Goal: Task Accomplishment & Management: Complete application form

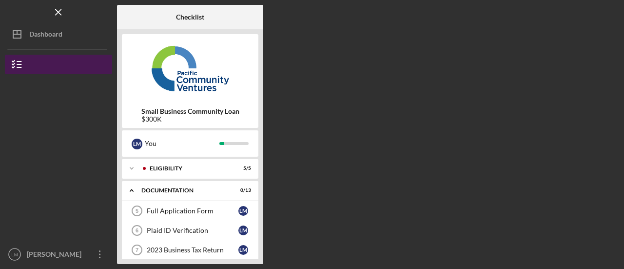
click at [30, 65] on button "Small Business Community Loan" at bounding box center [58, 65] width 107 height 20
click at [71, 63] on button "Small Business Community Loan" at bounding box center [58, 65] width 107 height 20
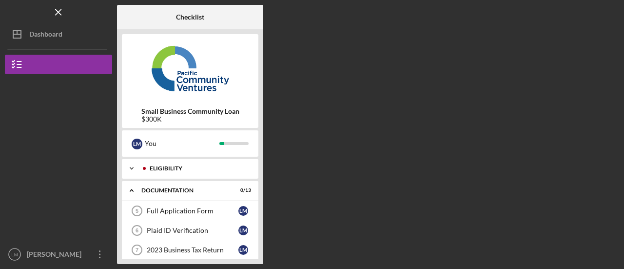
click at [135, 170] on icon "Icon/Expander" at bounding box center [132, 169] width 20 height 20
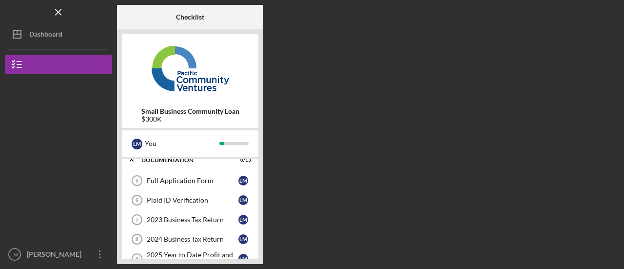
scroll to position [146, 0]
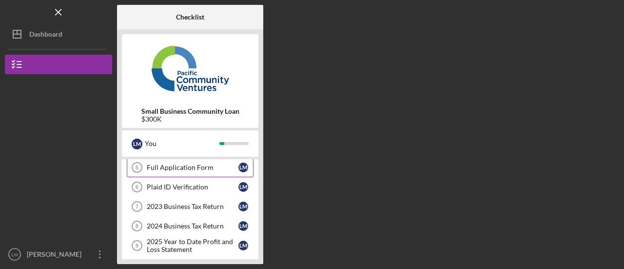
click at [199, 164] on div "Full Application Form" at bounding box center [193, 167] width 92 height 8
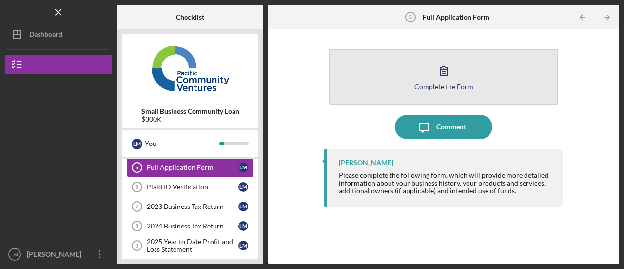
click at [454, 83] on div "Complete the Form" at bounding box center [444, 86] width 59 height 7
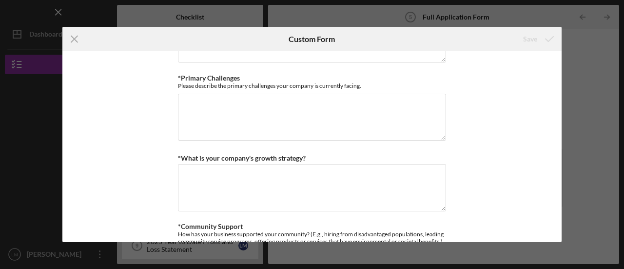
scroll to position [829, 0]
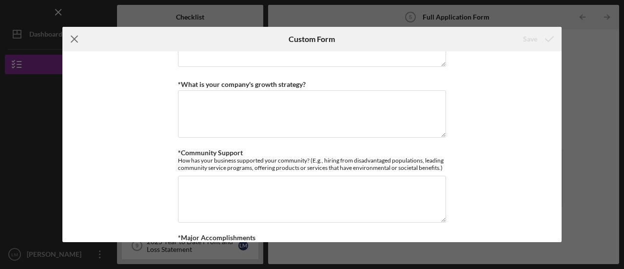
click at [77, 40] on icon "Icon/Menu Close" at bounding box center [74, 39] width 24 height 24
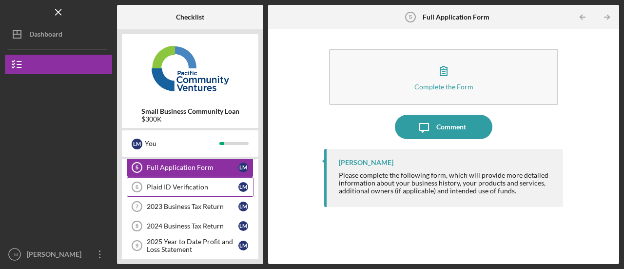
click at [172, 184] on div "Plaid ID Verification" at bounding box center [193, 187] width 92 height 8
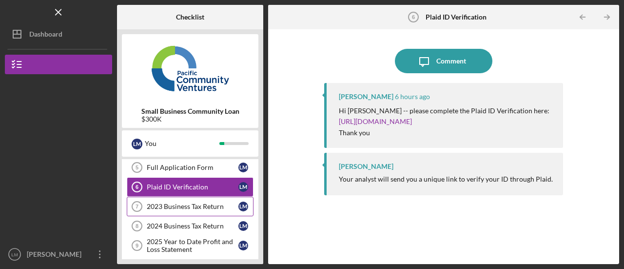
click at [176, 203] on div "2023 Business Tax Return" at bounding box center [193, 206] width 92 height 8
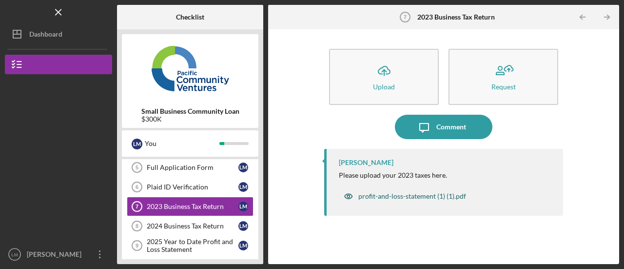
click at [398, 196] on div "profit-and-loss-statement (1) (1).pdf" at bounding box center [413, 196] width 108 height 8
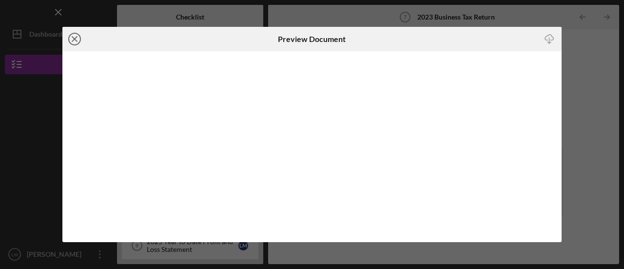
click at [74, 44] on icon "Icon/Close" at bounding box center [74, 39] width 24 height 24
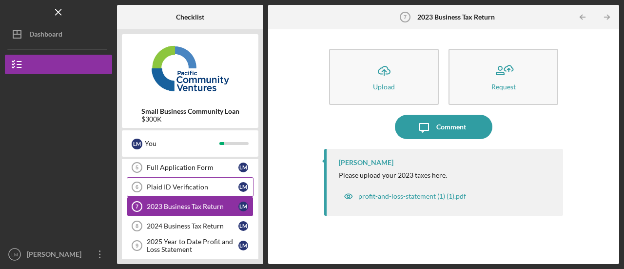
scroll to position [195, 0]
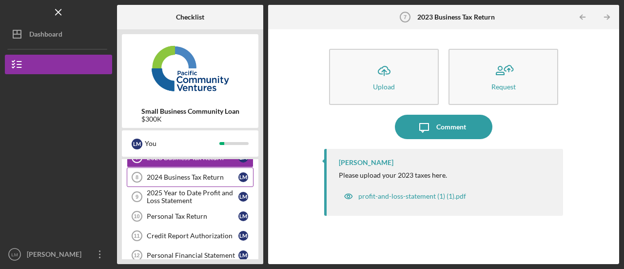
click at [194, 173] on div "2024 Business Tax Return" at bounding box center [193, 177] width 92 height 8
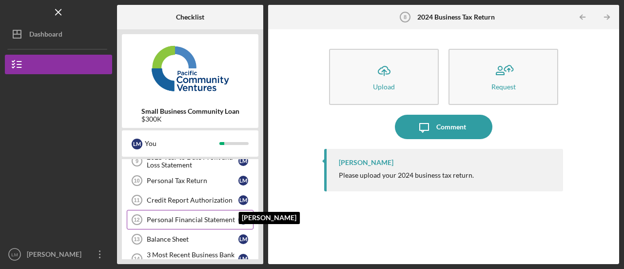
scroll to position [244, 0]
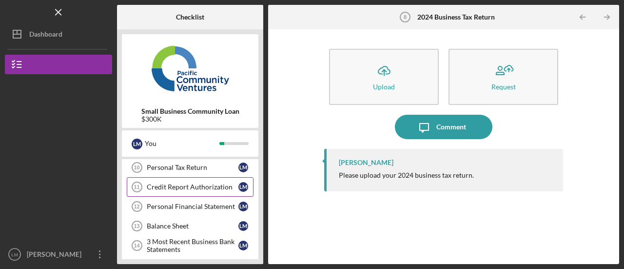
click at [218, 178] on link "Credit Report Authorization 11 Credit Report Authorization [PERSON_NAME]" at bounding box center [190, 187] width 127 height 20
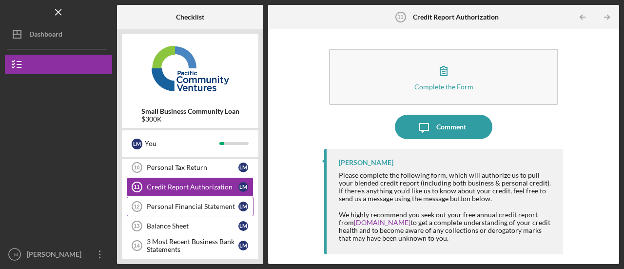
click at [195, 202] on div "Personal Financial Statement" at bounding box center [193, 206] width 92 height 8
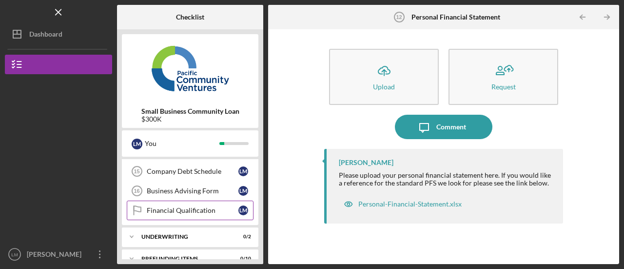
scroll to position [346, 0]
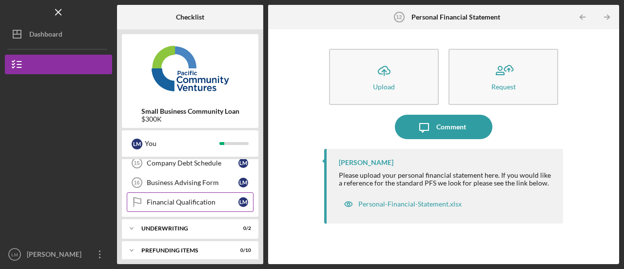
click at [219, 198] on div "Financial Qualification" at bounding box center [193, 202] width 92 height 8
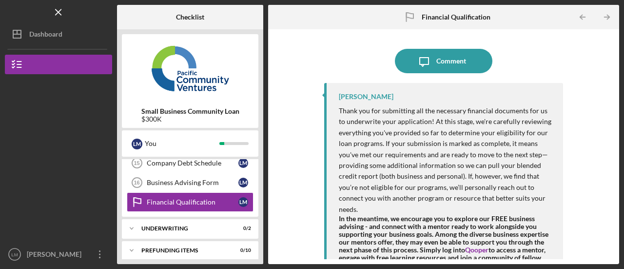
scroll to position [30, 0]
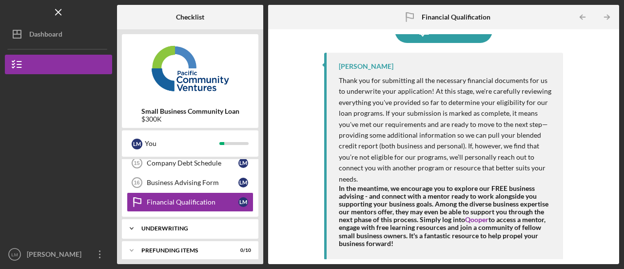
click at [200, 225] on div "Icon/Expander Underwriting 0 / 2" at bounding box center [190, 229] width 137 height 20
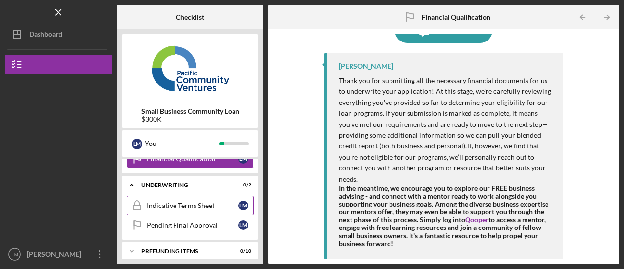
click at [205, 201] on div "Indicative Terms Sheet" at bounding box center [193, 205] width 92 height 8
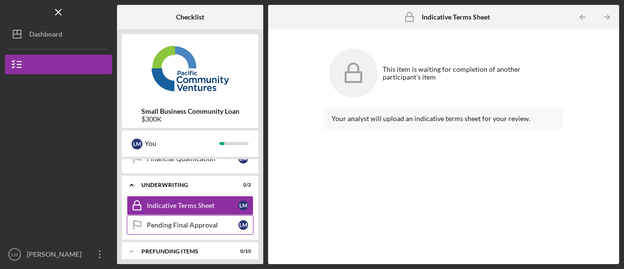
click at [198, 215] on link "Pending Final Approval Pending Final Approval [PERSON_NAME]" at bounding box center [190, 225] width 127 height 20
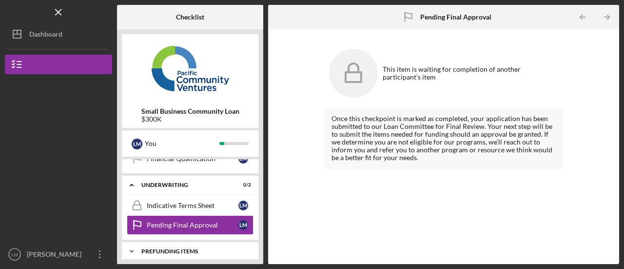
click at [194, 248] on div "Prefunding Items" at bounding box center [193, 251] width 105 height 6
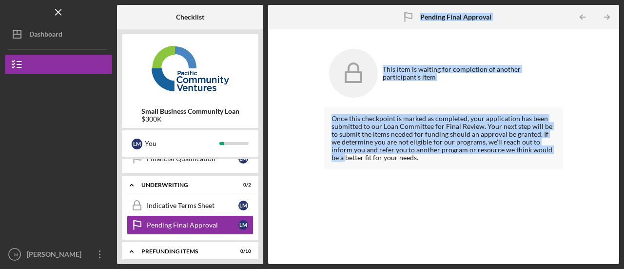
drag, startPoint x: 261, startPoint y: 213, endPoint x: 263, endPoint y: 240, distance: 26.5
click at [269, 237] on div "Checklist Small Business Community Loan $300K L M You Icon/Expander Eligibility…" at bounding box center [368, 134] width 503 height 259
click at [174, 248] on div "Prefunding Items" at bounding box center [193, 251] width 105 height 6
click at [131, 241] on icon "Icon/Expander" at bounding box center [132, 251] width 20 height 20
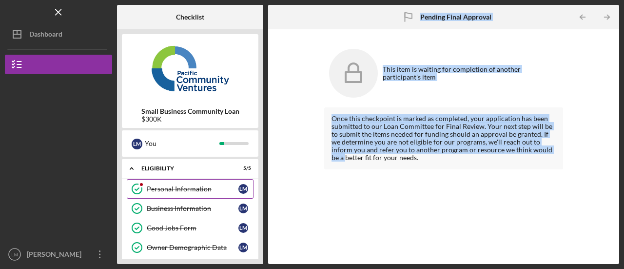
click at [200, 187] on div "Personal Information" at bounding box center [193, 189] width 92 height 8
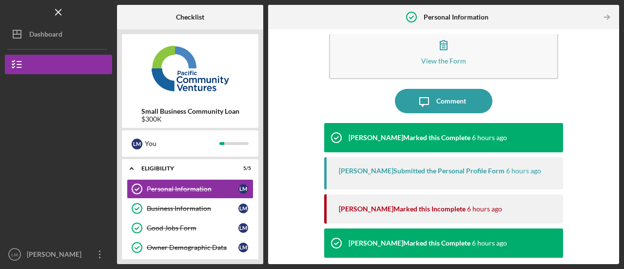
scroll to position [25, 0]
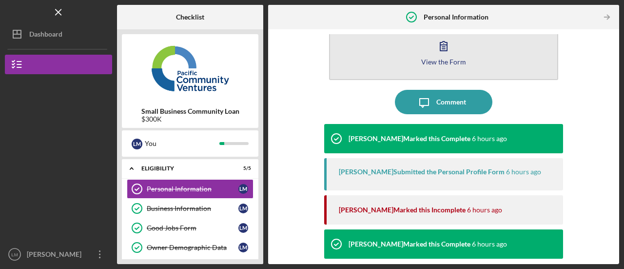
click at [447, 43] on icon "button" at bounding box center [444, 46] width 24 height 24
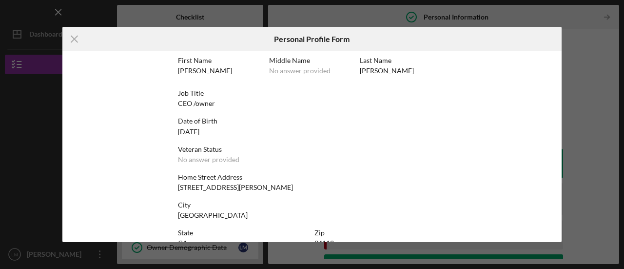
scroll to position [91, 0]
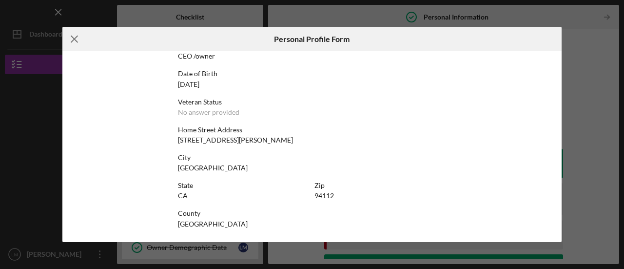
click at [73, 40] on line at bounding box center [74, 39] width 6 height 6
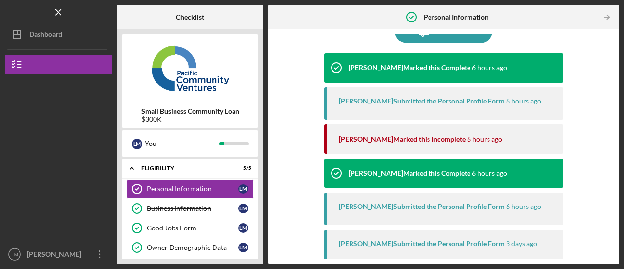
scroll to position [98, 0]
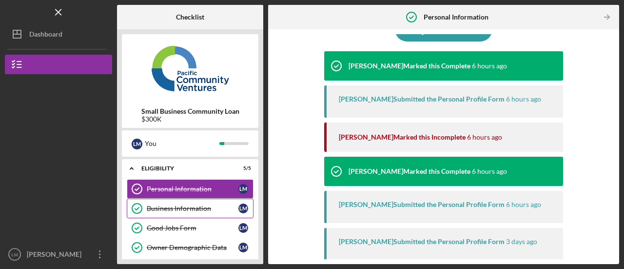
click at [201, 206] on div "Business Information" at bounding box center [193, 208] width 92 height 8
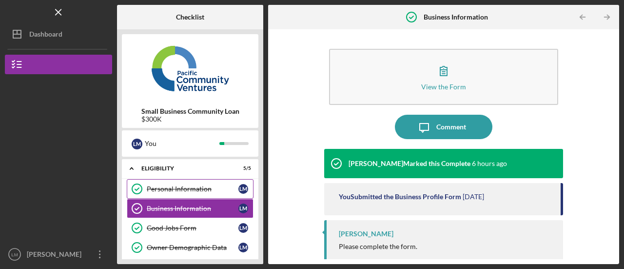
click at [191, 186] on div "Personal Information" at bounding box center [193, 189] width 92 height 8
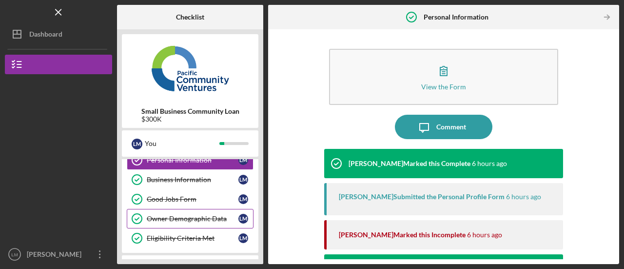
scroll to position [49, 0]
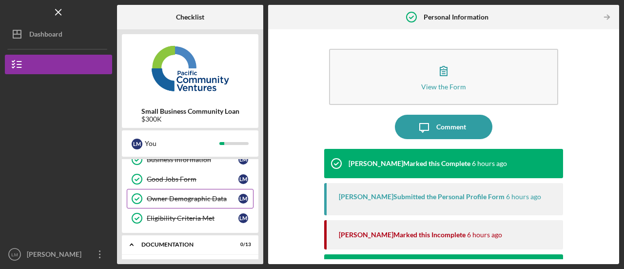
click at [201, 196] on div "Owner Demographic Data" at bounding box center [193, 199] width 92 height 8
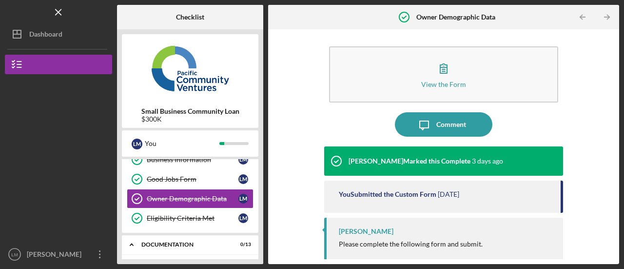
scroll to position [3, 0]
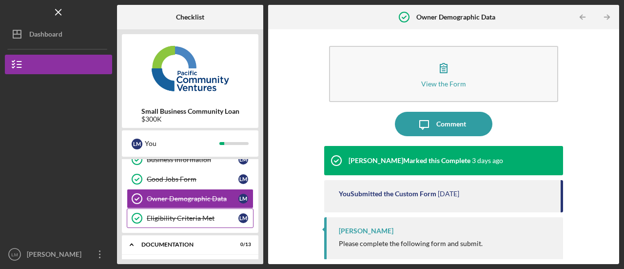
click at [190, 220] on div "Eligibility Criteria Met" at bounding box center [193, 218] width 92 height 8
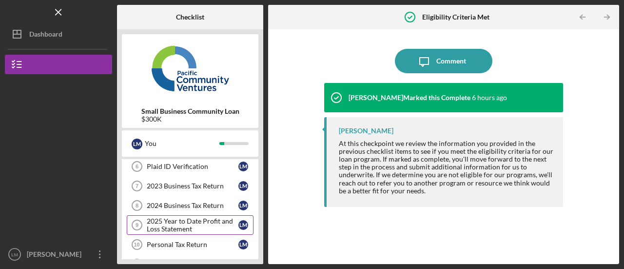
scroll to position [98, 0]
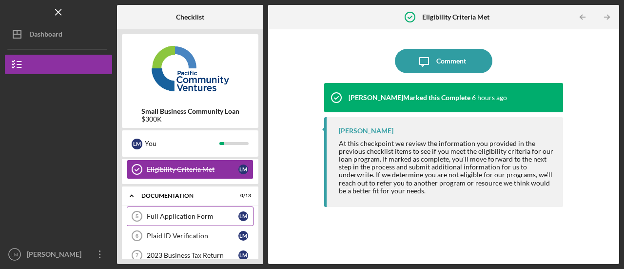
click at [194, 212] on div "Full Application Form" at bounding box center [193, 216] width 92 height 8
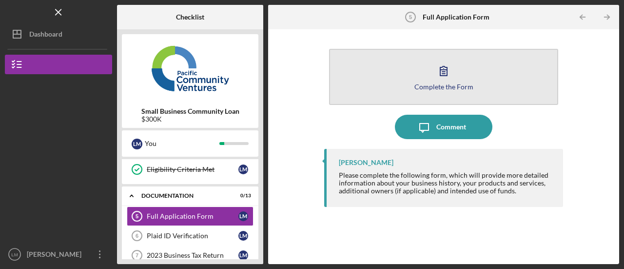
click at [449, 71] on icon "button" at bounding box center [444, 71] width 24 height 24
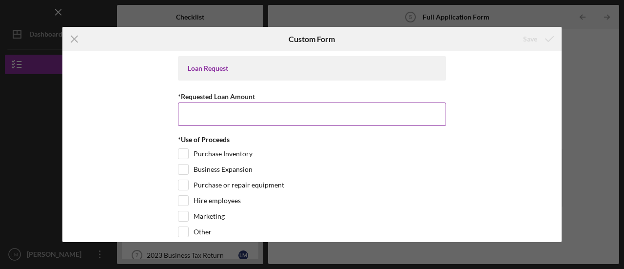
click at [305, 115] on input "*Requested Loan Amount" at bounding box center [312, 113] width 268 height 23
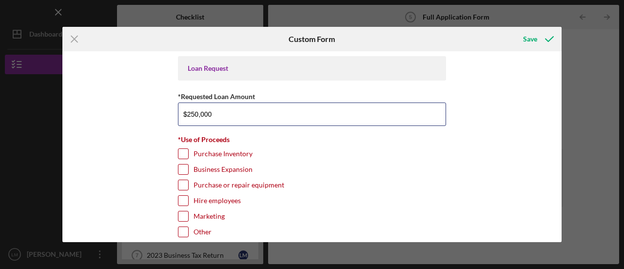
scroll to position [49, 0]
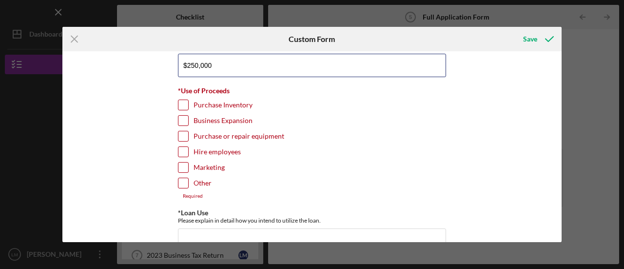
type input "$250,000"
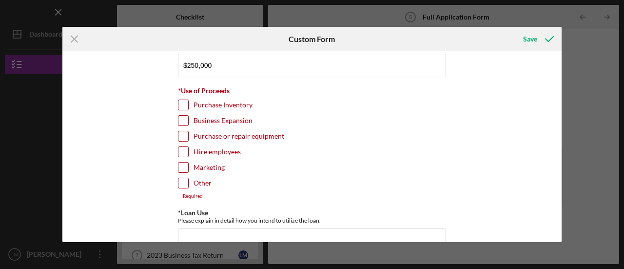
drag, startPoint x: 182, startPoint y: 101, endPoint x: 183, endPoint y: 109, distance: 7.9
click at [182, 101] on input "Purchase Inventory" at bounding box center [184, 105] width 10 height 10
checkbox input "true"
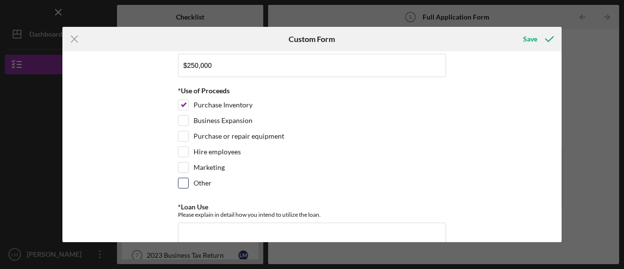
click at [178, 189] on div "Other" at bounding box center [312, 186] width 268 height 16
click at [181, 181] on input "Other" at bounding box center [184, 183] width 10 height 10
checkbox input "true"
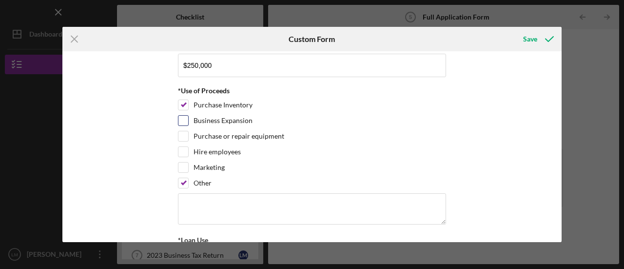
click at [183, 118] on input "Business Expansion" at bounding box center [184, 121] width 10 height 10
checkbox input "true"
click at [183, 137] on input "Purchase or repair equipment" at bounding box center [184, 136] width 10 height 10
checkbox input "true"
click at [180, 159] on div "Hire employees" at bounding box center [312, 154] width 268 height 16
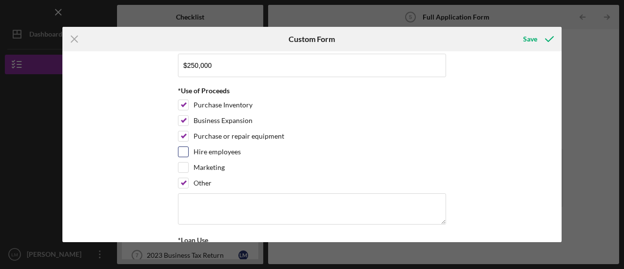
click at [181, 149] on input "Hire employees" at bounding box center [184, 152] width 10 height 10
checkbox input "true"
click at [181, 163] on input "Marketing" at bounding box center [184, 167] width 10 height 10
checkbox input "true"
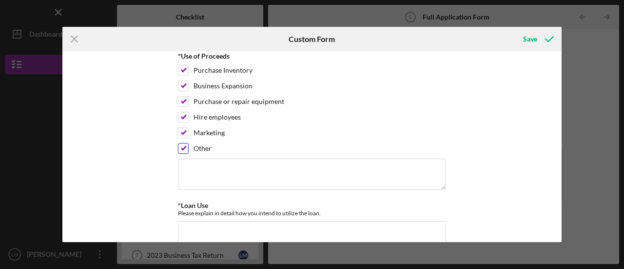
scroll to position [98, 0]
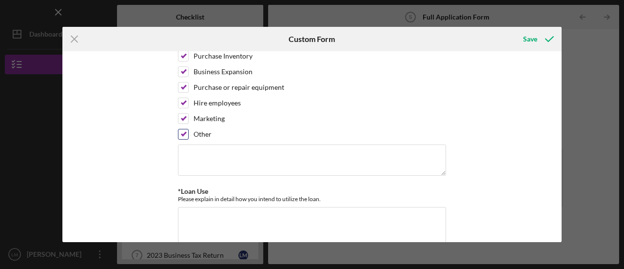
click at [183, 129] on input "Other" at bounding box center [184, 134] width 10 height 10
checkbox input "false"
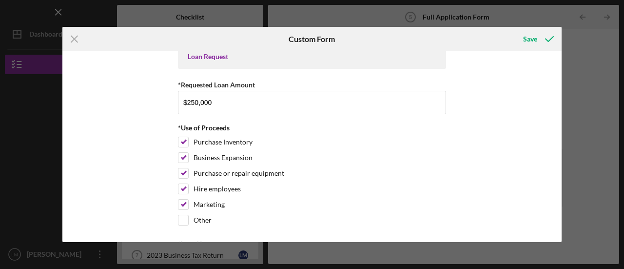
scroll to position [0, 0]
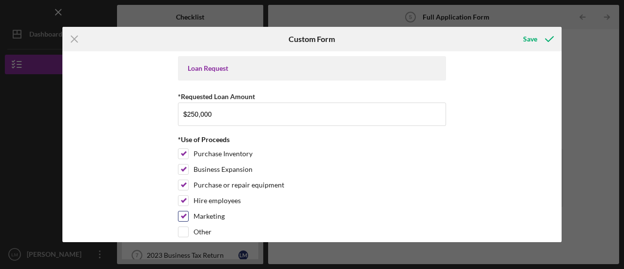
click at [180, 212] on input "Marketing" at bounding box center [184, 216] width 10 height 10
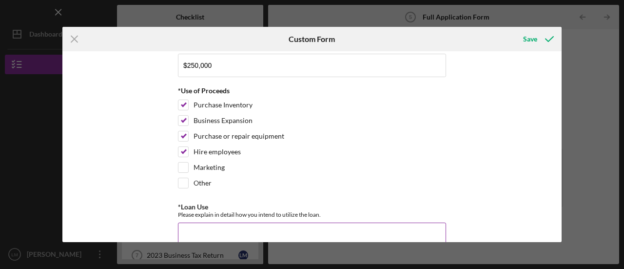
scroll to position [98, 0]
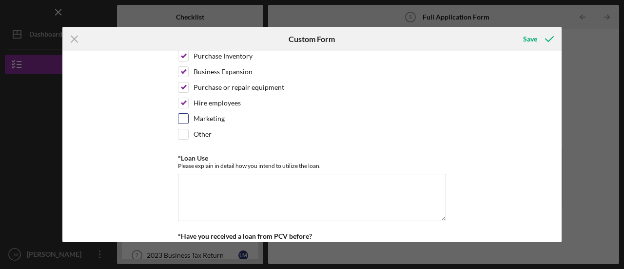
click at [181, 114] on input "Marketing" at bounding box center [184, 119] width 10 height 10
checkbox input "true"
click at [184, 135] on input "Other" at bounding box center [184, 134] width 10 height 10
checkbox input "true"
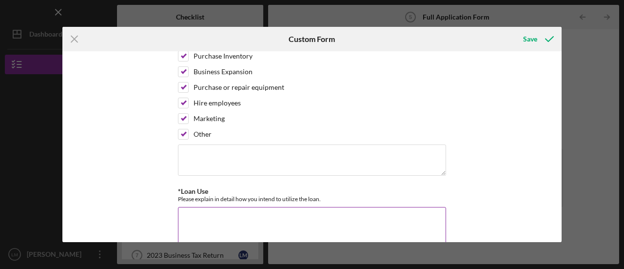
scroll to position [146, 0]
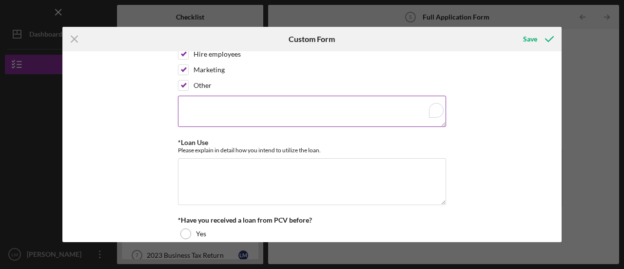
click at [203, 108] on textarea "To enrich screen reader interactions, please activate Accessibility in Grammarl…" at bounding box center [312, 111] width 268 height 31
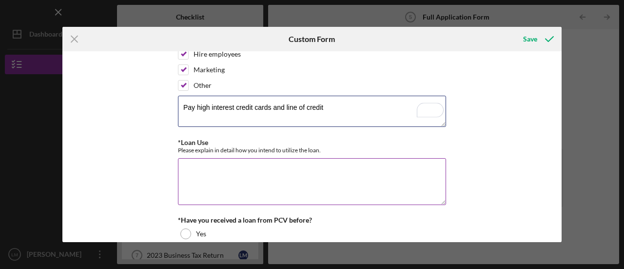
scroll to position [195, 0]
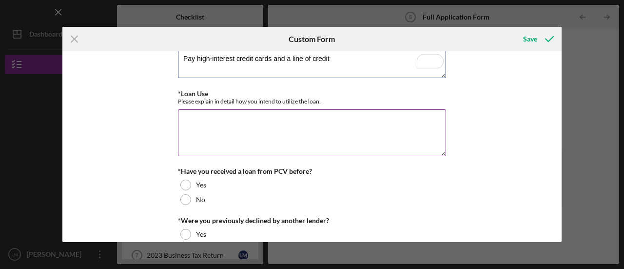
type textarea "Pay high-interest credit cards and a line of credit"
drag, startPoint x: 305, startPoint y: 141, endPoint x: 296, endPoint y: 136, distance: 10.3
click at [304, 141] on textarea "*Loan Use" at bounding box center [312, 132] width 268 height 47
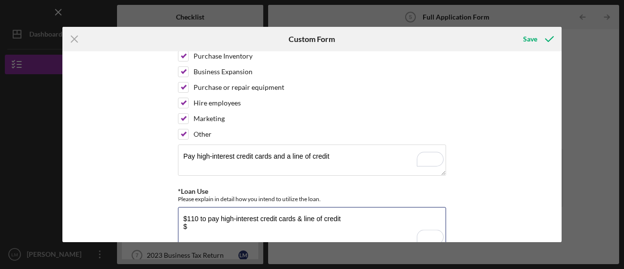
scroll to position [146, 0]
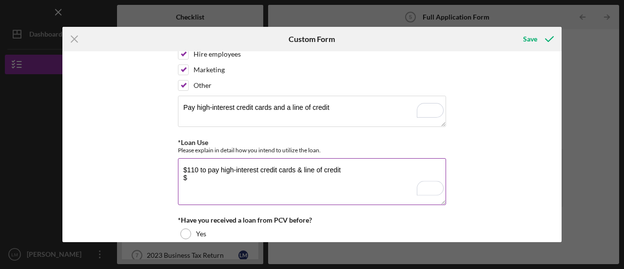
click at [217, 176] on textarea "$110 to pay high-interest credit cards & line of credit $" at bounding box center [312, 181] width 268 height 47
click at [194, 168] on textarea "$110 to pay high-interest credit cards & line of credit $" at bounding box center [312, 181] width 268 height 47
click at [196, 166] on textarea "$110 to pay high-interest credit cards & line of credit $" at bounding box center [312, 181] width 268 height 47
click at [193, 176] on textarea "$110k to pay high-interest credit cards & line of credit $" at bounding box center [312, 181] width 268 height 47
click at [186, 173] on textarea "$110k to pay high-interest credit cards & line of credit $" at bounding box center [312, 181] width 268 height 47
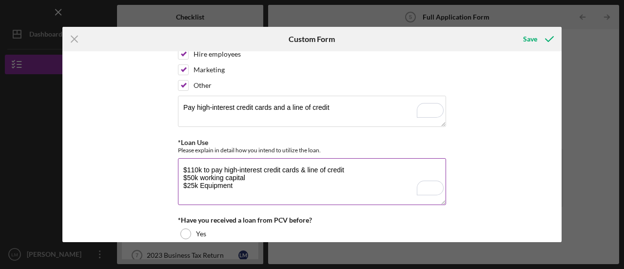
click at [201, 183] on textarea "$110k to pay high-interest credit cards & line of credit $50k working capital $…" at bounding box center [312, 181] width 268 height 47
click at [257, 180] on textarea "$110k to pay high-interest credit cards & line of credit $50k working capital $…" at bounding box center [312, 181] width 268 height 47
click at [231, 186] on textarea "$110k to pay high-interest credit cards & line of credit $50k working capital $…" at bounding box center [312, 181] width 268 height 47
click at [186, 181] on textarea "$110k to pay high-interest credit cards & line of credit $50k working capital $…" at bounding box center [312, 181] width 268 height 47
click at [237, 187] on textarea "$110k to pay high-interest credit cards & line of credit $50k working capital $…" at bounding box center [312, 181] width 268 height 47
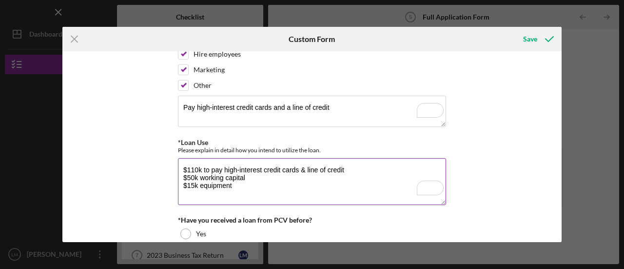
click at [231, 183] on textarea "$110k to pay high-interest credit cards & line of credit $50k working capital $…" at bounding box center [312, 181] width 268 height 47
click at [197, 182] on textarea "$110k to pay high-interest credit cards & line of credit $50k working capital $…" at bounding box center [312, 181] width 268 height 47
click at [198, 183] on textarea "$110k to pay high-interest credit cards & line of credit $50k working capital $…" at bounding box center [312, 181] width 268 height 47
click at [189, 191] on textarea "$110k to pay high-interest credit cards & line of credit $50k working capital $…" at bounding box center [312, 181] width 268 height 47
click at [185, 193] on textarea "$110k to pay high-interest credit cards & line of credit $50k working capital $…" at bounding box center [312, 181] width 268 height 47
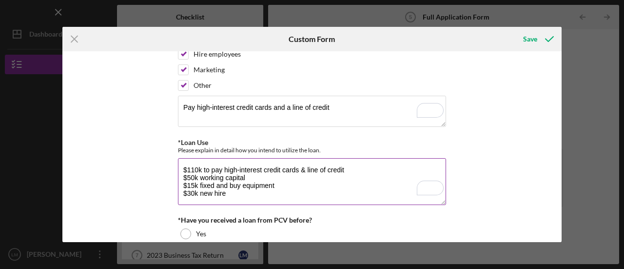
scroll to position [195, 0]
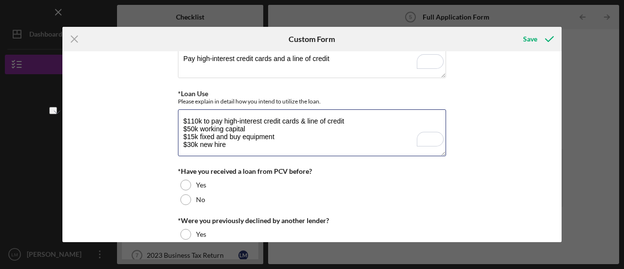
drag, startPoint x: 247, startPoint y: 128, endPoint x: 175, endPoint y: 125, distance: 72.3
click at [175, 125] on div "Icon/Menu Close Custom Form Save Loan Request *Requested Loan Amount $250,000 *…" at bounding box center [312, 134] width 624 height 269
click at [246, 134] on textarea "$110k to pay high-interest credit cards & line of credit $15k fixed and buy equ…" at bounding box center [312, 132] width 268 height 47
paste textarea "$50k working capital"
click at [236, 131] on textarea "$110k to pay high-interest credit cards & line of credit $15k fixed and buy equ…" at bounding box center [312, 132] width 268 height 47
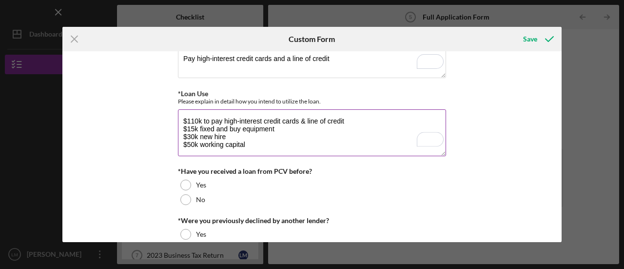
click at [224, 132] on textarea "$110k to pay high-interest credit cards & line of credit $15k fixed and buy equ…" at bounding box center [312, 132] width 268 height 47
click at [257, 145] on textarea "$110k to pay high-interest credit cards & line of credit $15k fixed and buy equ…" at bounding box center [312, 132] width 268 height 47
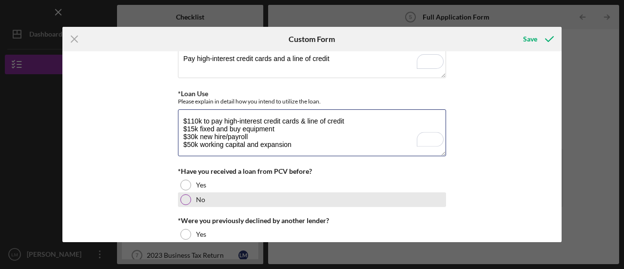
scroll to position [293, 0]
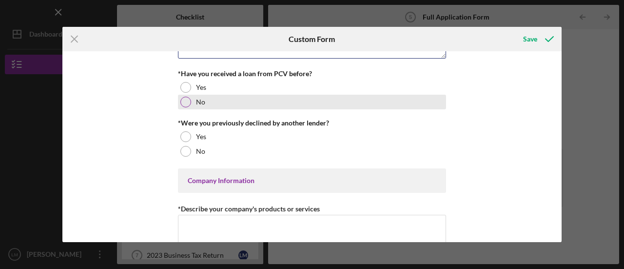
type textarea "$110k to pay high-interest credit cards & line of credit $15k fixed and buy equ…"
click at [183, 98] on div at bounding box center [186, 102] width 11 height 11
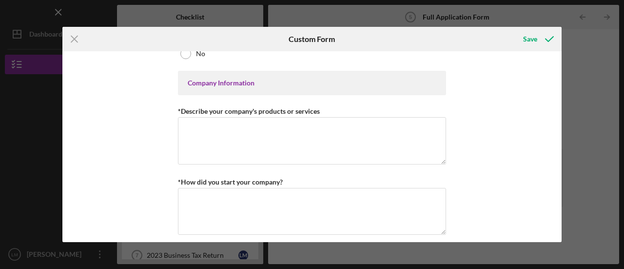
scroll to position [342, 0]
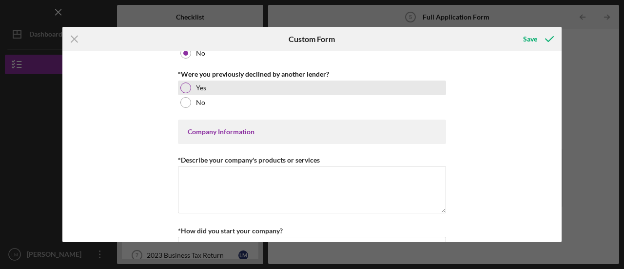
click at [181, 84] on div at bounding box center [186, 87] width 11 height 11
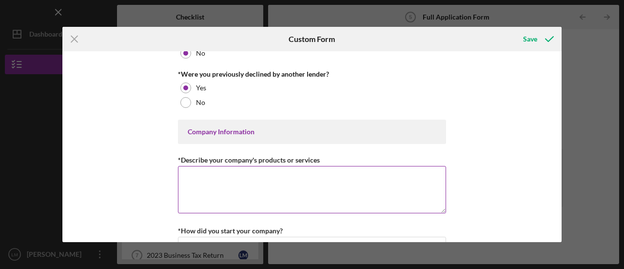
scroll to position [369, 0]
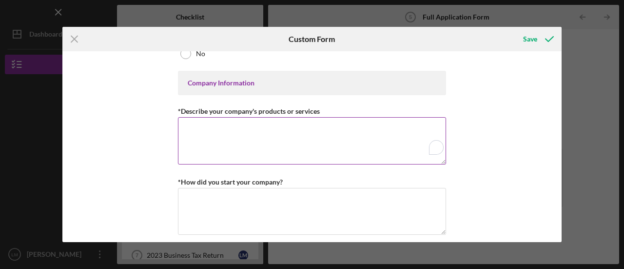
click at [290, 125] on textarea "*Describe your company's products or services" at bounding box center [312, 140] width 268 height 47
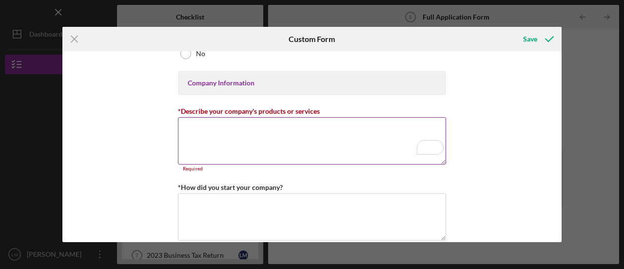
paste textarea "Creative Ideas Catering is a full-service catering company that uses sustainabl…"
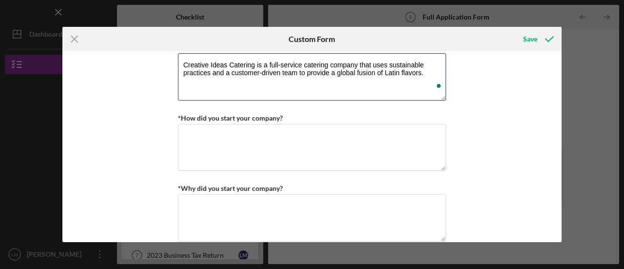
scroll to position [439, 0]
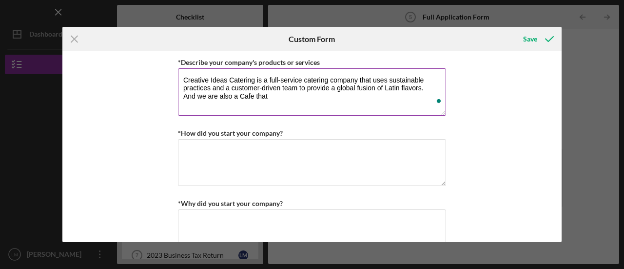
click at [235, 97] on textarea "Creative Ideas Catering is a full-service catering company that uses sustainabl…" at bounding box center [312, 91] width 268 height 47
click at [216, 91] on textarea "Creative Ideas Catering is a full-service catering company that uses sustainabl…" at bounding box center [312, 91] width 268 height 47
drag, startPoint x: 277, startPoint y: 94, endPoint x: 181, endPoint y: 103, distance: 97.0
click at [181, 102] on textarea "Creative Ideas Catering is a full-service catering company that uses sustainabl…" at bounding box center [312, 91] width 268 height 47
click at [427, 86] on textarea "Creative Ideas Catering is a full-service catering company that uses sustainabl…" at bounding box center [312, 91] width 268 height 47
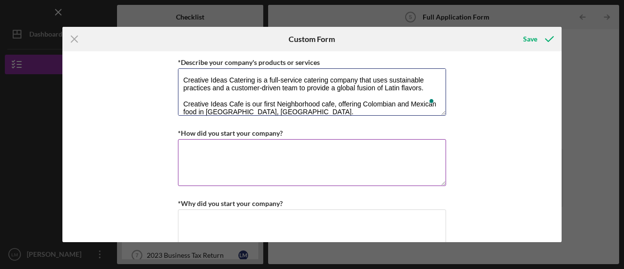
scroll to position [488, 0]
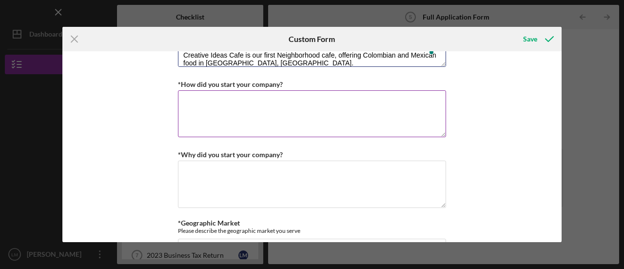
type textarea "Creative Ideas Catering is a full-service catering company that uses sustainabl…"
click at [238, 105] on textarea "*How did you start your company?" at bounding box center [312, 113] width 268 height 47
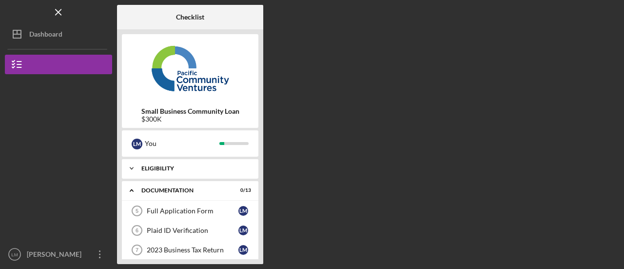
click at [179, 168] on div "Eligibility" at bounding box center [193, 168] width 105 height 6
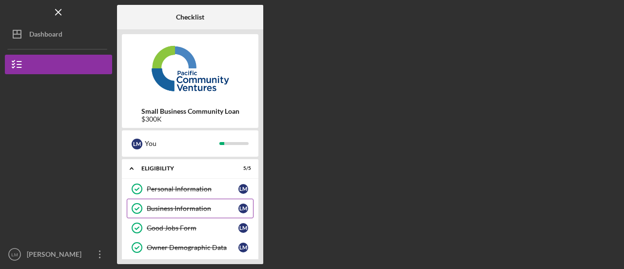
click at [190, 209] on div "Business Information" at bounding box center [193, 208] width 92 height 8
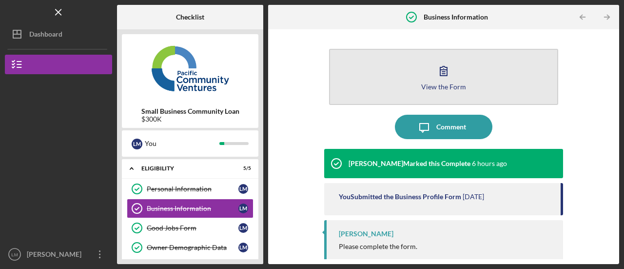
click at [448, 83] on div "View the Form" at bounding box center [444, 86] width 45 height 7
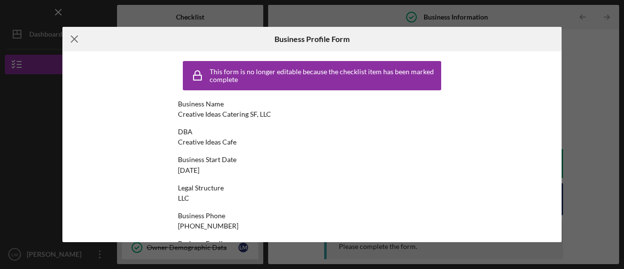
click at [73, 40] on line at bounding box center [74, 39] width 6 height 6
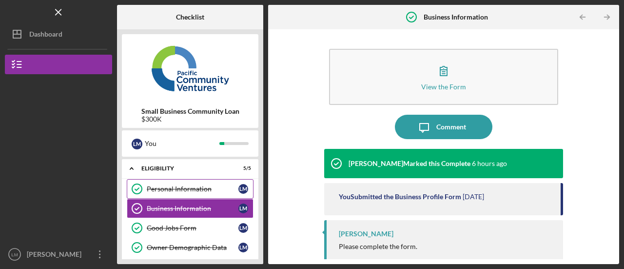
click at [213, 191] on div "Personal Information" at bounding box center [193, 189] width 92 height 8
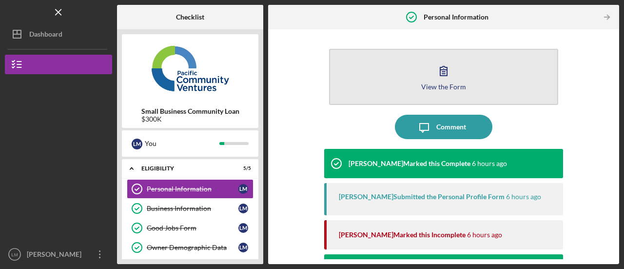
click at [430, 70] on button "View the Form Form" at bounding box center [443, 77] width 229 height 56
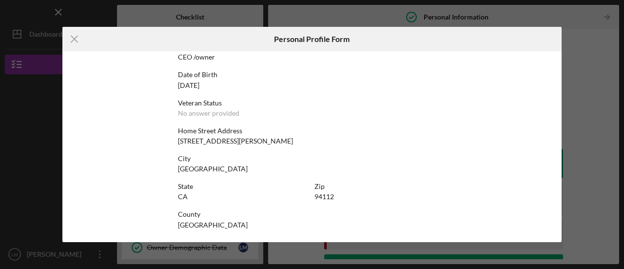
scroll to position [91, 0]
click at [72, 38] on icon "Icon/Menu Close" at bounding box center [74, 39] width 24 height 24
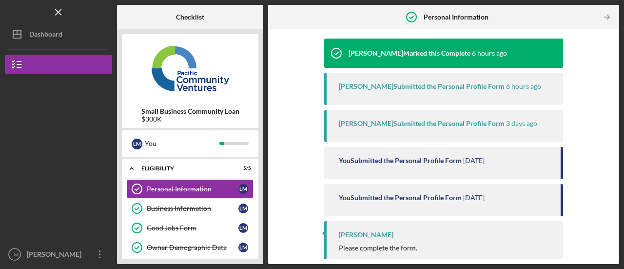
scroll to position [220, 0]
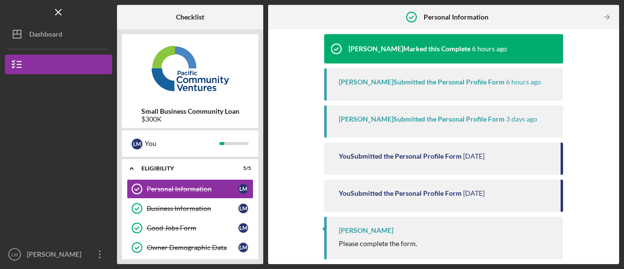
click at [381, 237] on div "Grace Fenton Please complete the form." at bounding box center [443, 238] width 239 height 42
click at [372, 235] on div "Grace Fenton Please complete the form." at bounding box center [443, 238] width 239 height 42
click at [439, 122] on div "Grace Fenton Submitted the Personal Profile Form" at bounding box center [422, 119] width 166 height 8
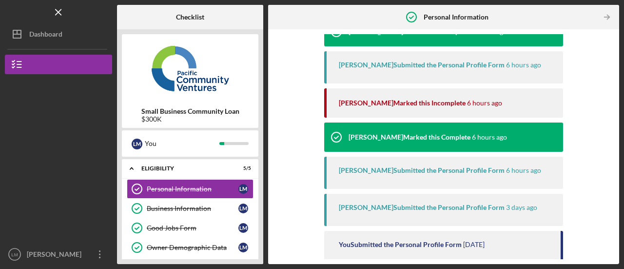
scroll to position [74, 0]
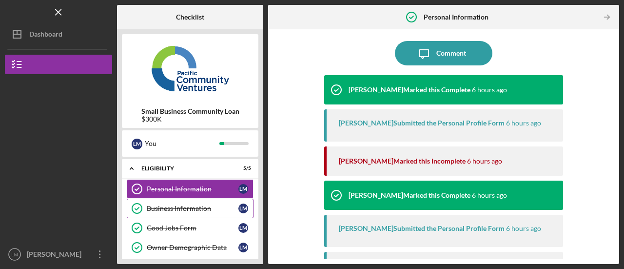
click at [209, 204] on div "Business Information" at bounding box center [193, 208] width 92 height 8
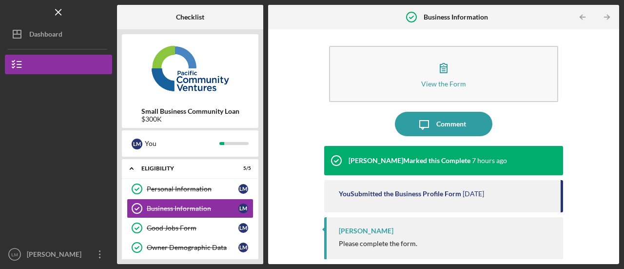
scroll to position [3, 0]
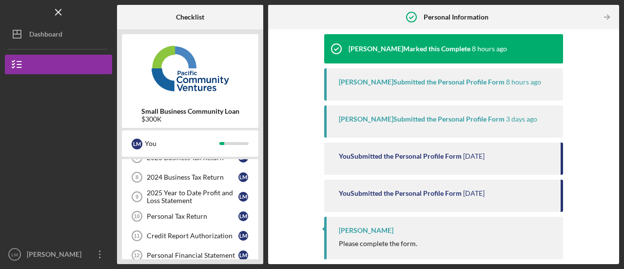
scroll to position [146, 0]
